Goal: Task Accomplishment & Management: Manage account settings

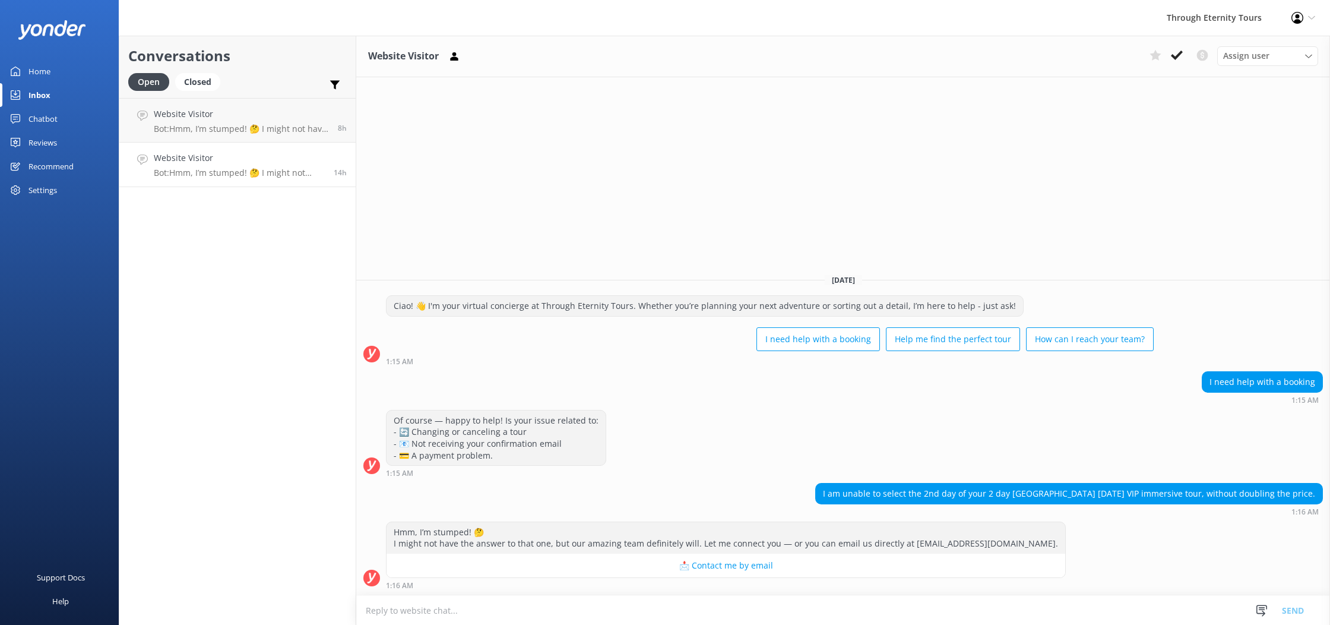
click at [61, 75] on link "Home" at bounding box center [59, 71] width 119 height 24
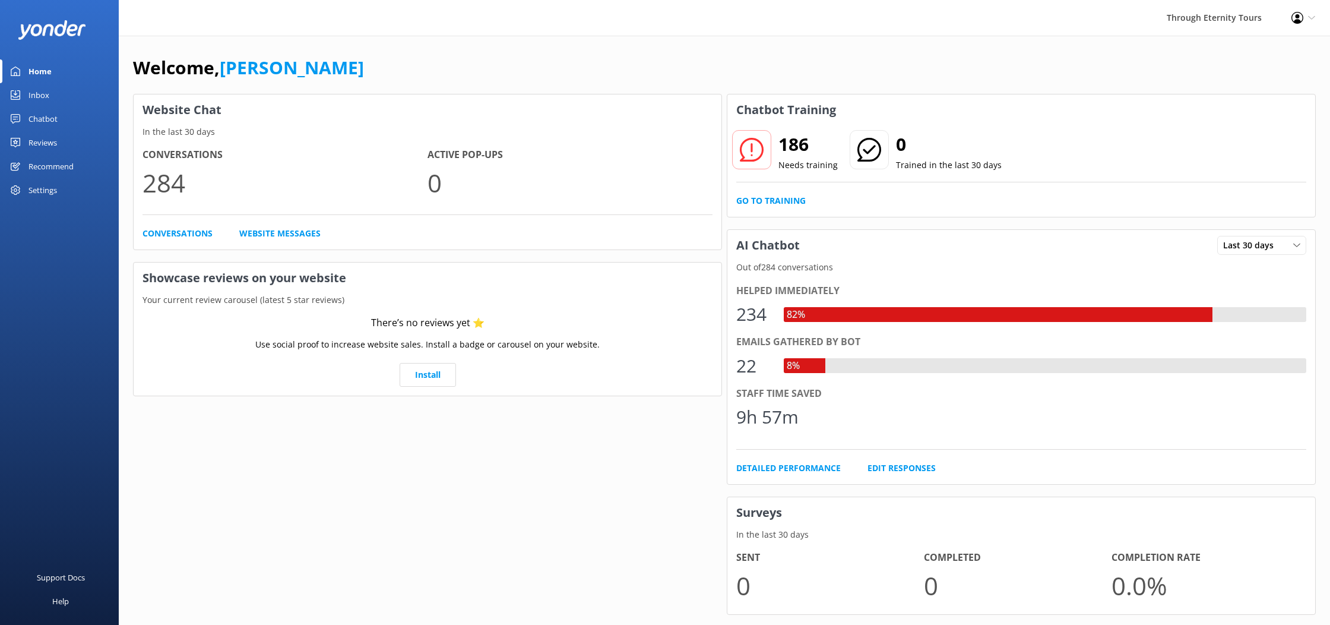
click at [43, 96] on div "Inbox" at bounding box center [38, 95] width 21 height 24
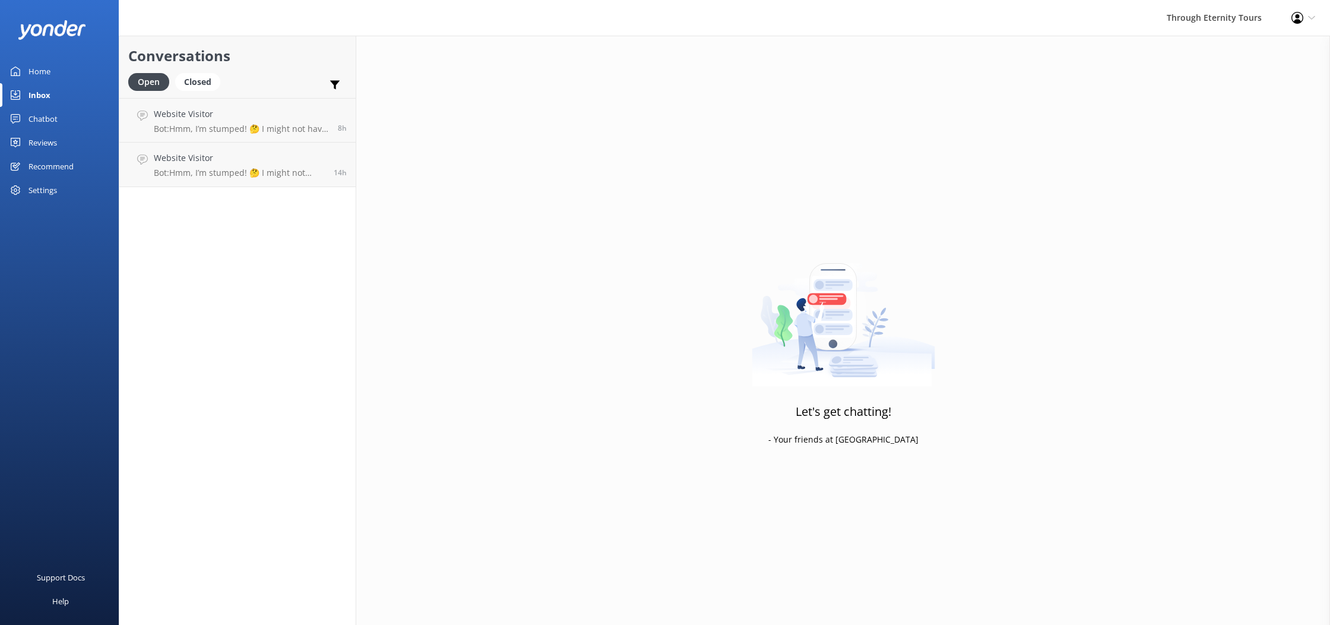
click at [52, 124] on div "Chatbot" at bounding box center [42, 119] width 29 height 24
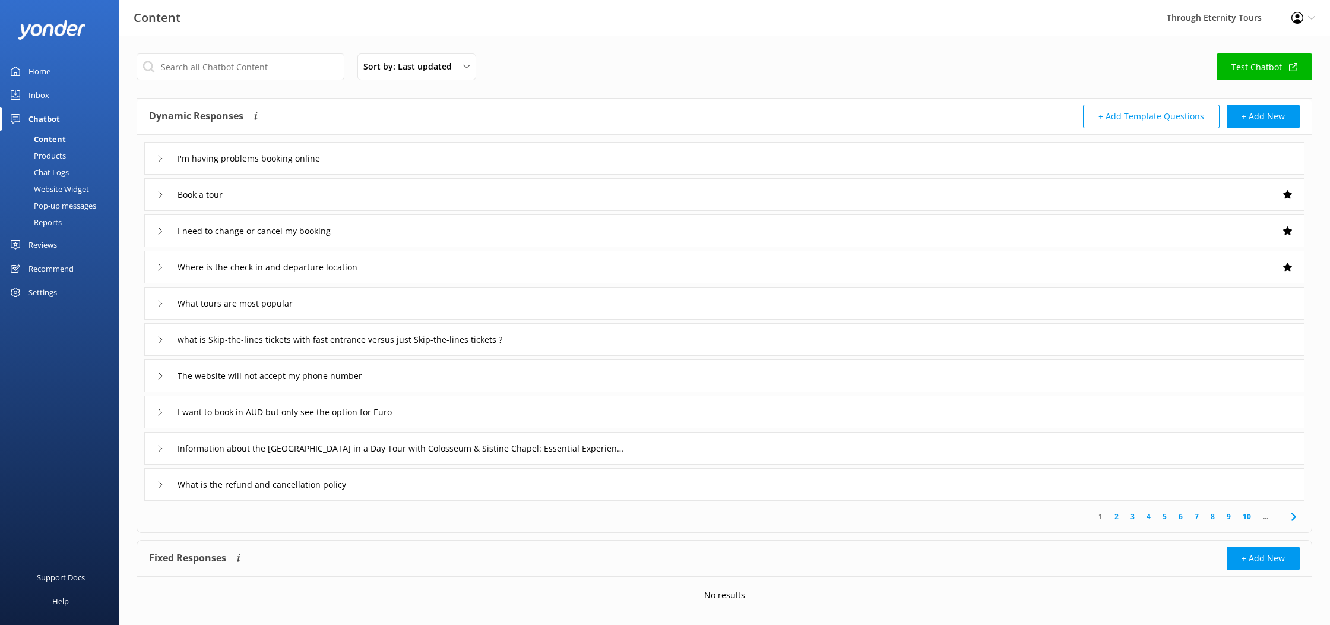
click at [42, 76] on div "Home" at bounding box center [39, 71] width 22 height 24
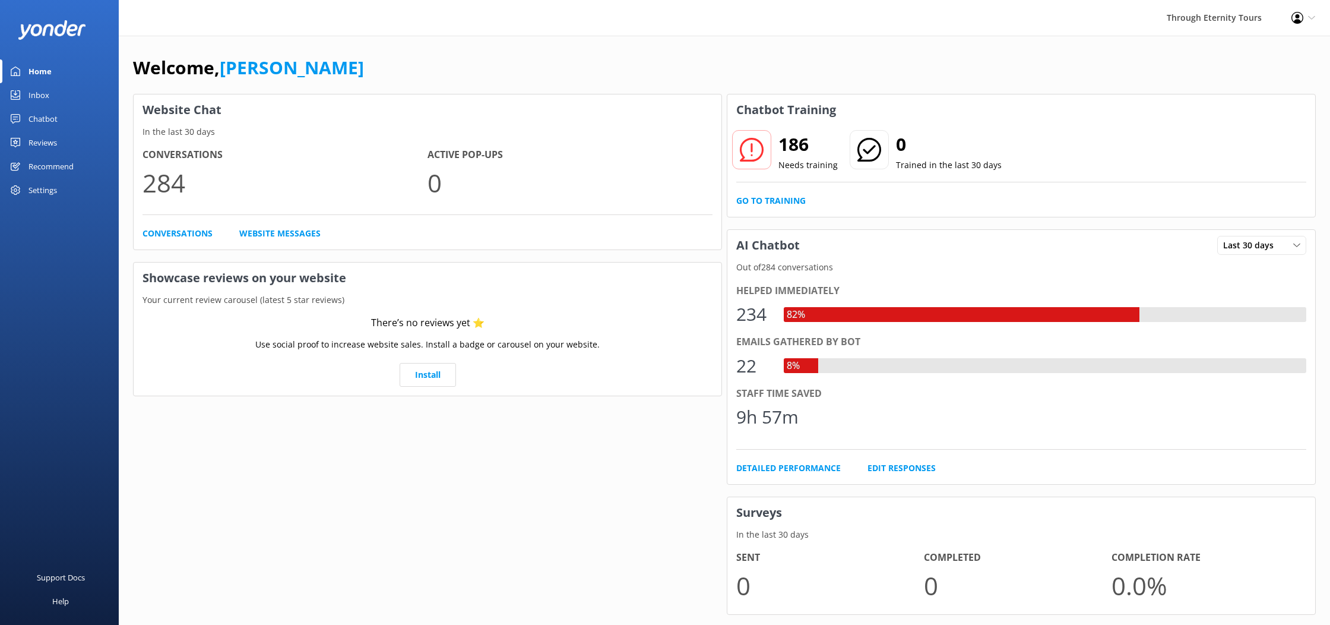
click at [37, 96] on div "Inbox" at bounding box center [38, 95] width 21 height 24
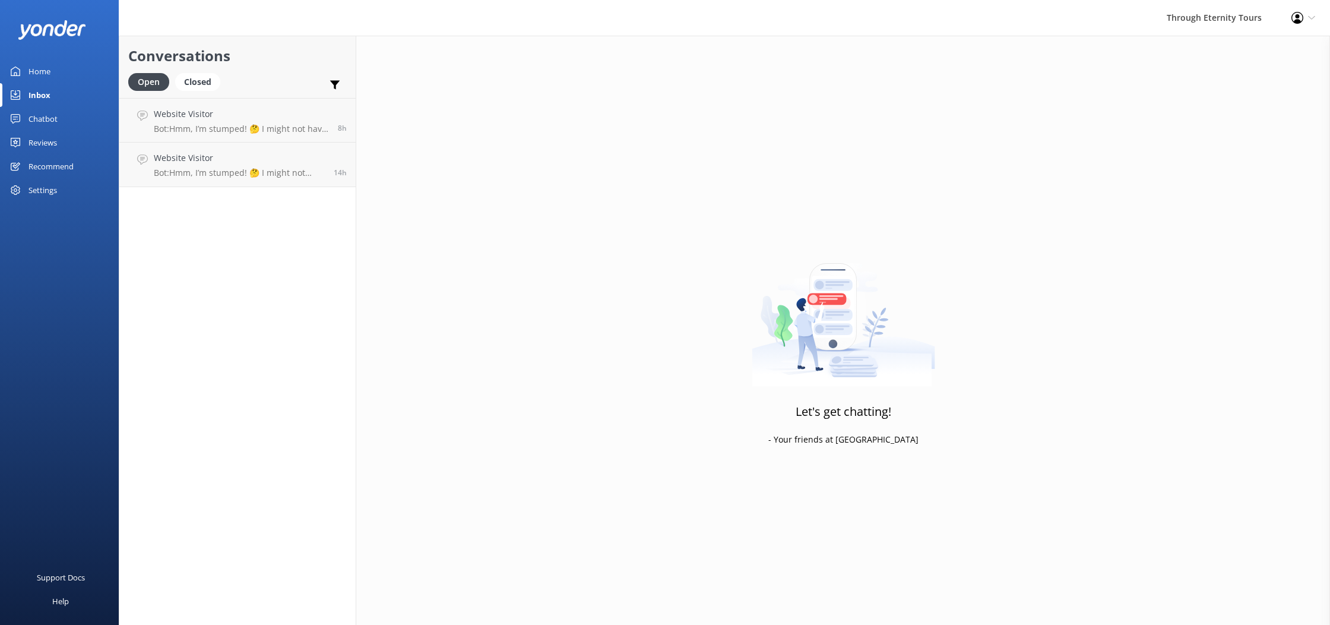
click at [46, 121] on div "Chatbot" at bounding box center [42, 119] width 29 height 24
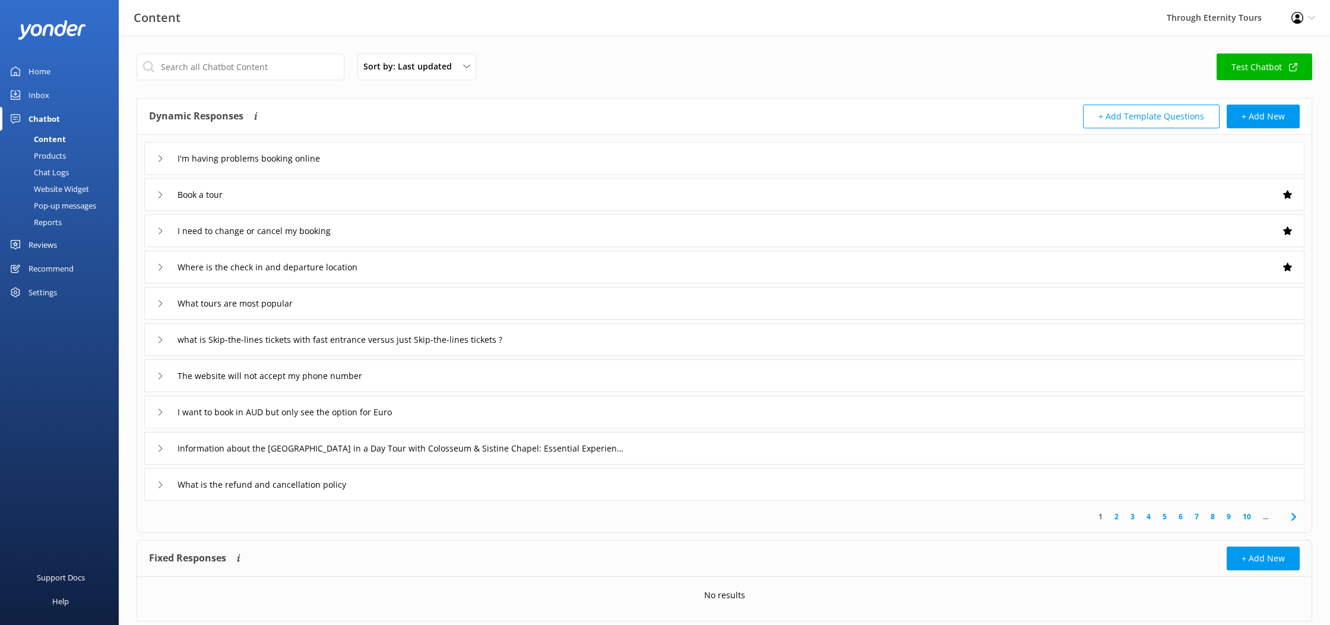
click at [37, 100] on div "Inbox" at bounding box center [38, 95] width 21 height 24
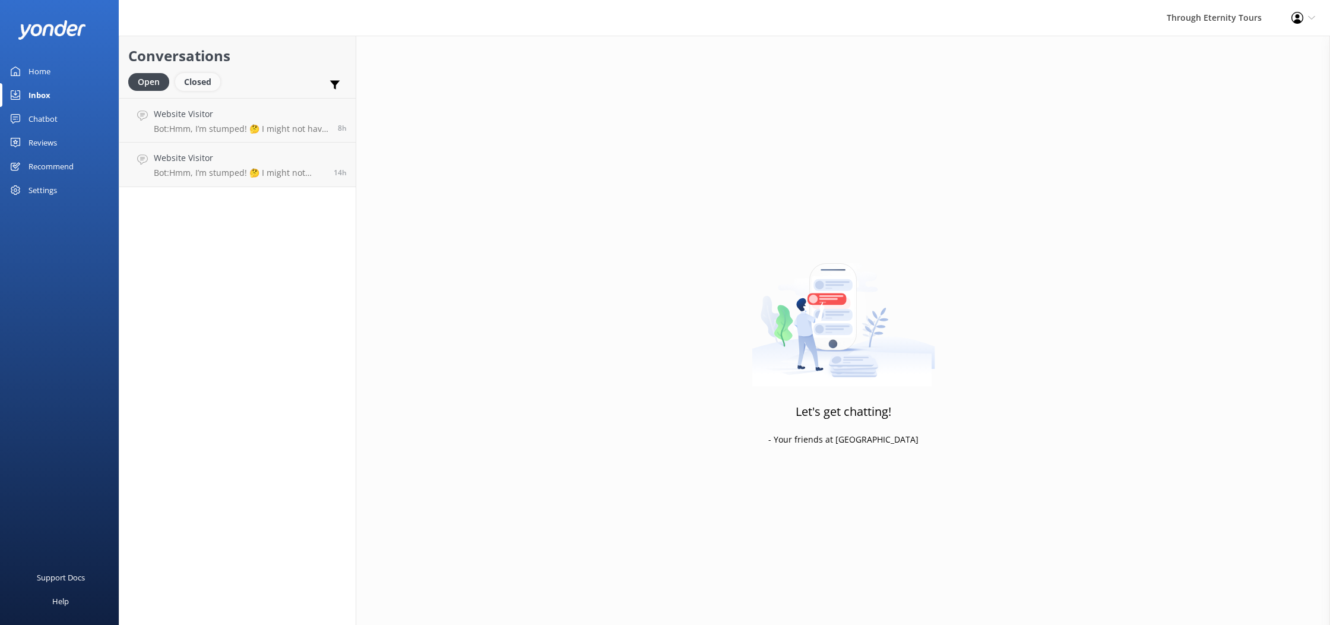
click at [189, 79] on div "Closed" at bounding box center [197, 82] width 45 height 18
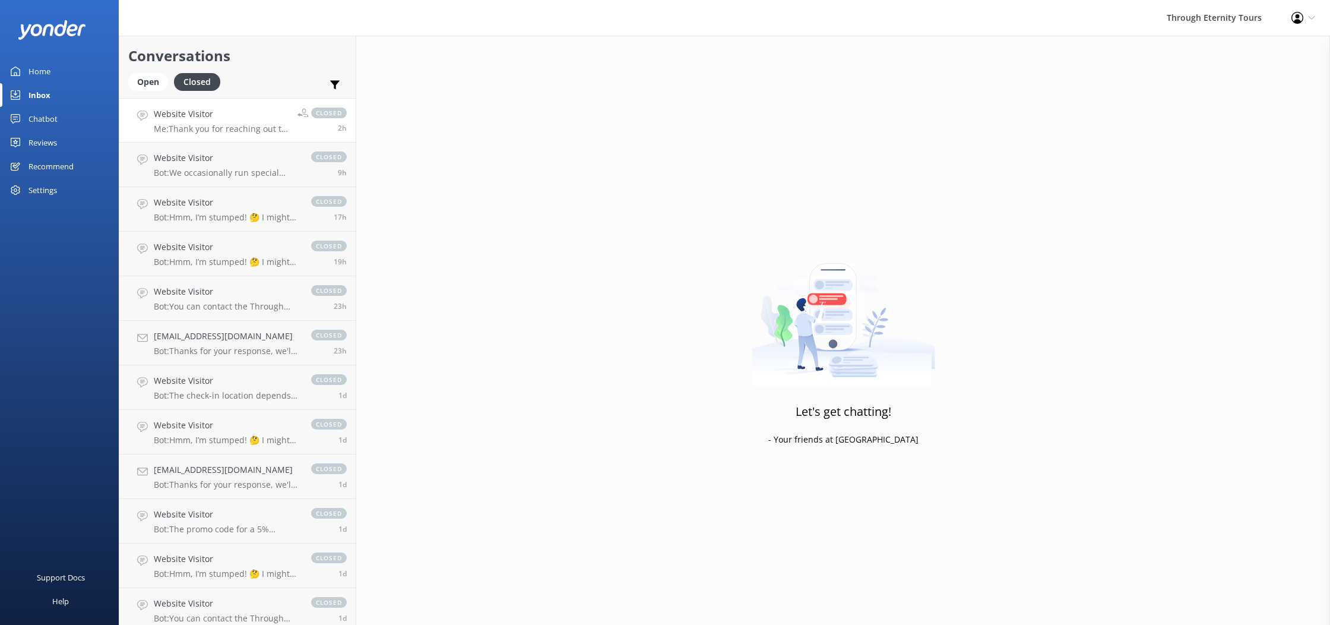
click at [218, 119] on h4 "Website Visitor" at bounding box center [221, 113] width 135 height 13
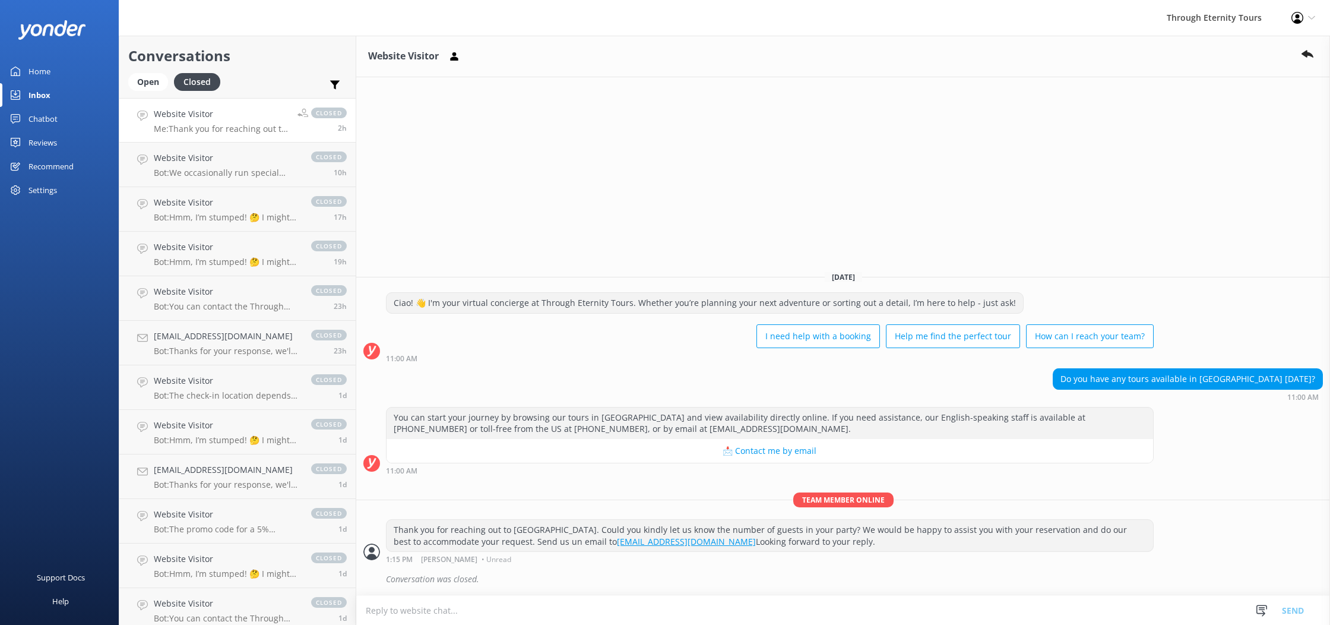
click at [239, 127] on p "Me: Thank you for reaching out to [GEOGRAPHIC_DATA]. Could you kindly let us kn…" at bounding box center [221, 128] width 135 height 11
click at [252, 161] on h4 "Website Visitor" at bounding box center [226, 157] width 145 height 13
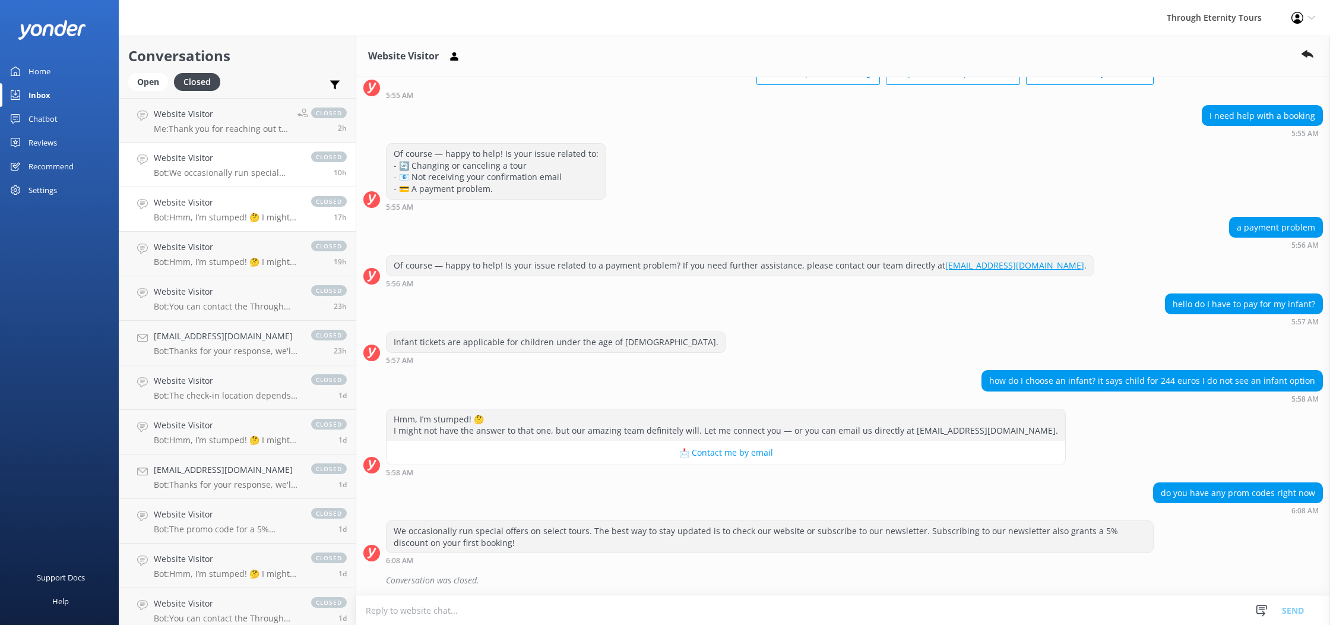
scroll to position [80, 0]
click at [151, 90] on div "Open" at bounding box center [148, 82] width 40 height 18
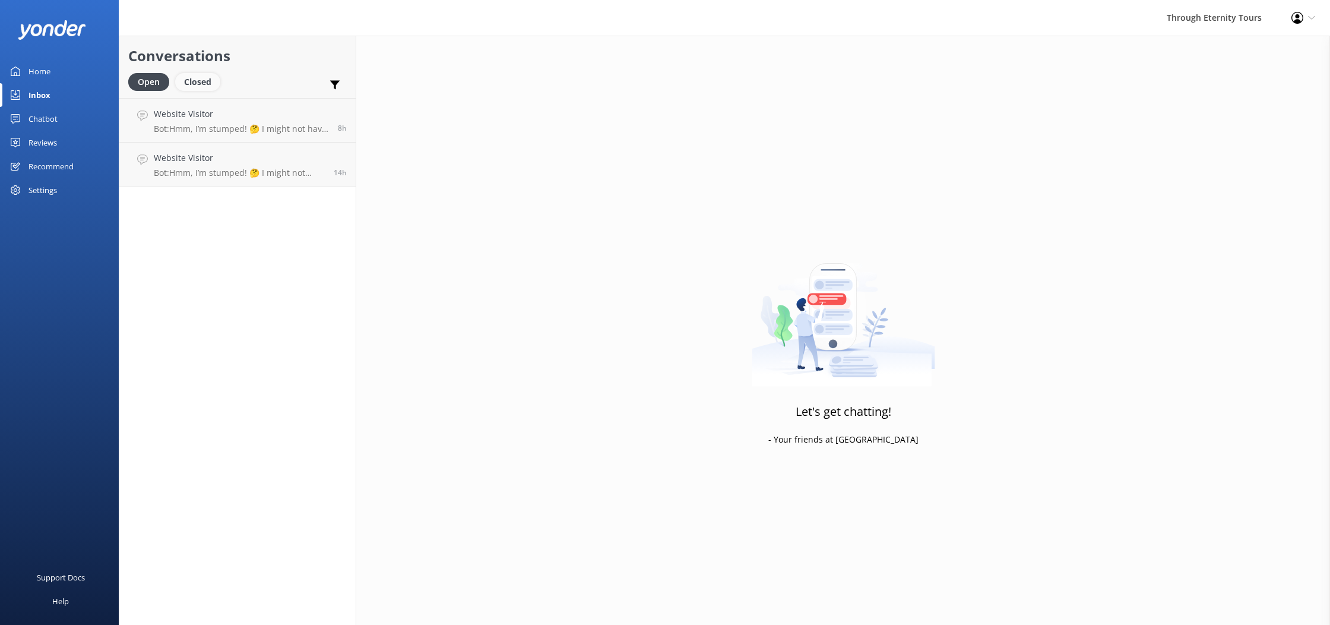
click at [188, 90] on div "Closed" at bounding box center [197, 82] width 45 height 18
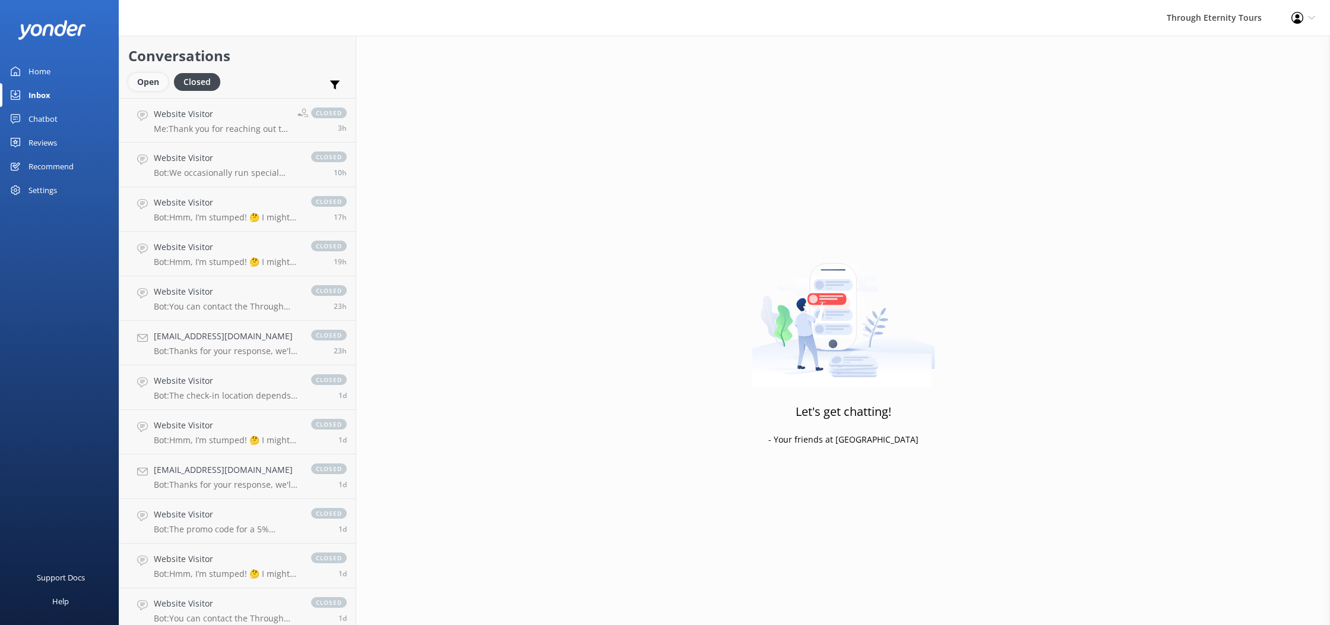
click at [159, 87] on div "Open" at bounding box center [148, 82] width 40 height 18
